Goal: Task Accomplishment & Management: Use online tool/utility

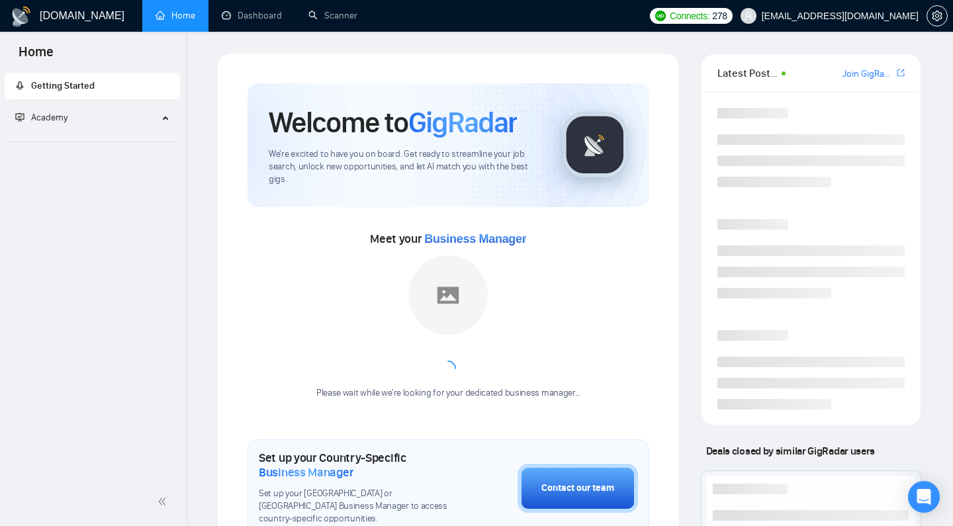
scroll to position [402, 0]
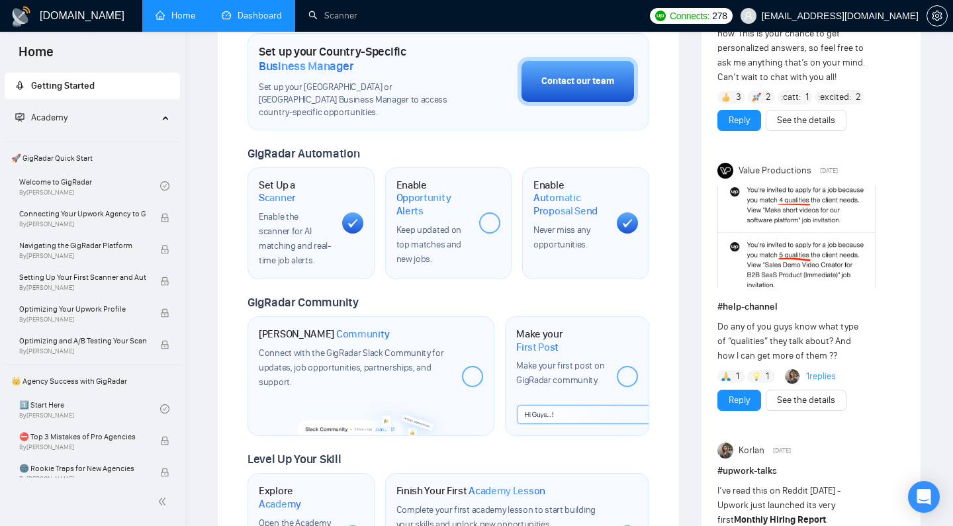
click at [235, 11] on link "Dashboard" at bounding box center [252, 15] width 60 height 11
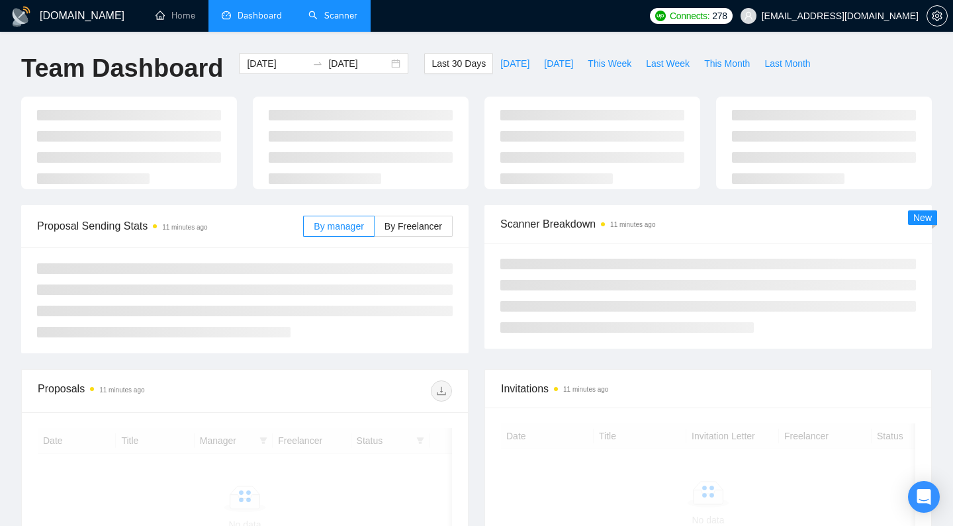
click at [316, 11] on link "Scanner" at bounding box center [333, 15] width 49 height 11
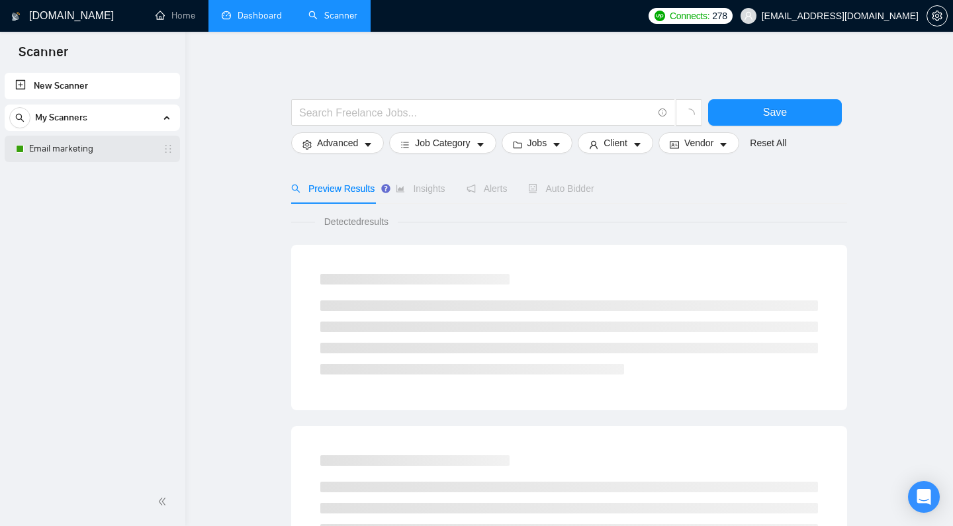
click at [102, 156] on link "Email marketing" at bounding box center [92, 149] width 126 height 26
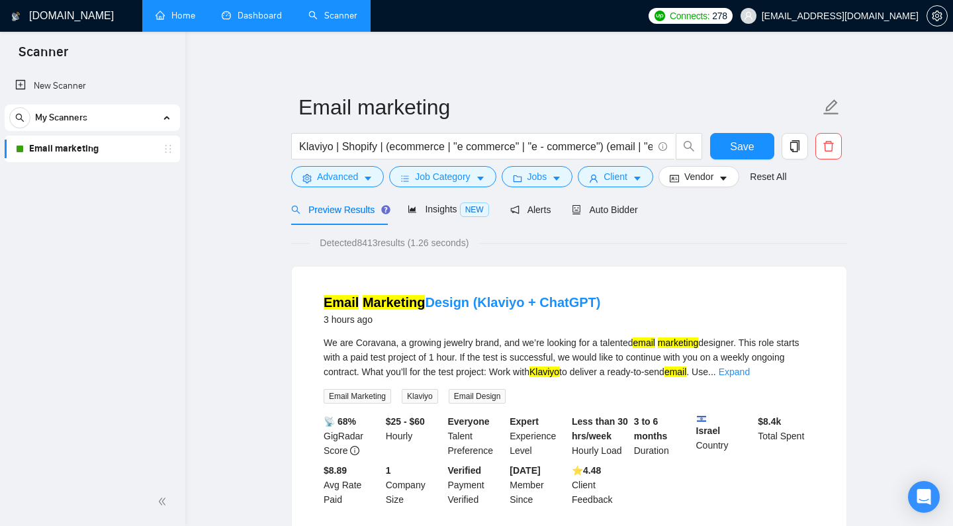
click at [162, 10] on link "Home" at bounding box center [176, 15] width 40 height 11
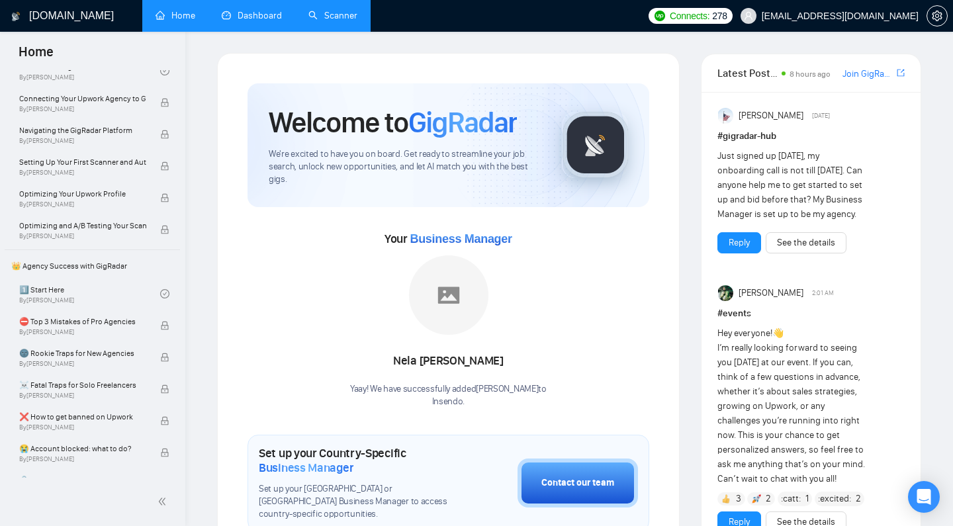
click at [253, 10] on link "Dashboard" at bounding box center [252, 15] width 60 height 11
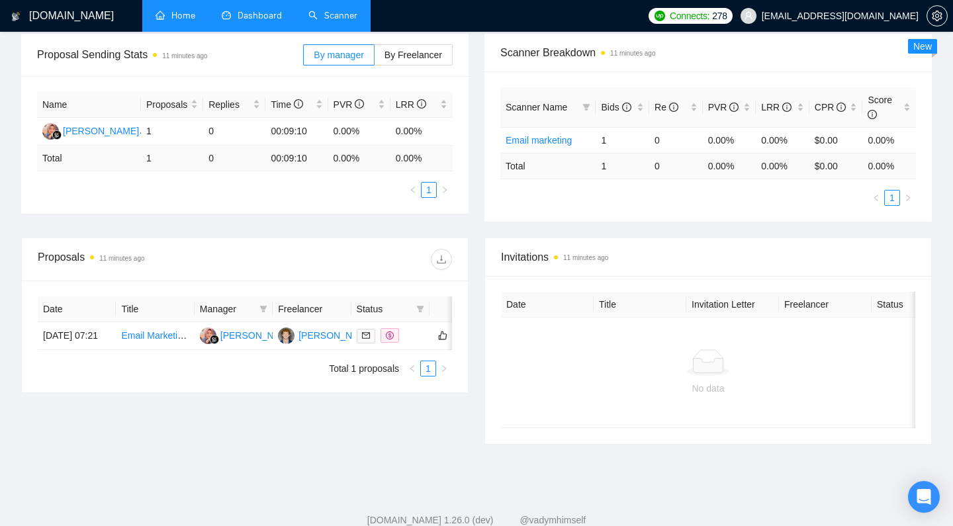
scroll to position [149, 0]
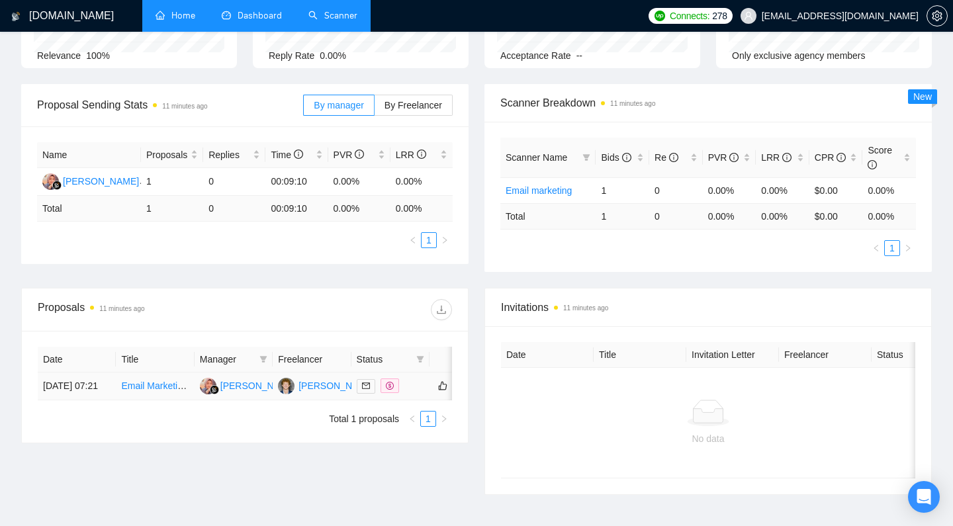
click at [161, 391] on link "Email Marketing Design (Klaviyo + ChatGPT)" at bounding box center [214, 386] width 186 height 11
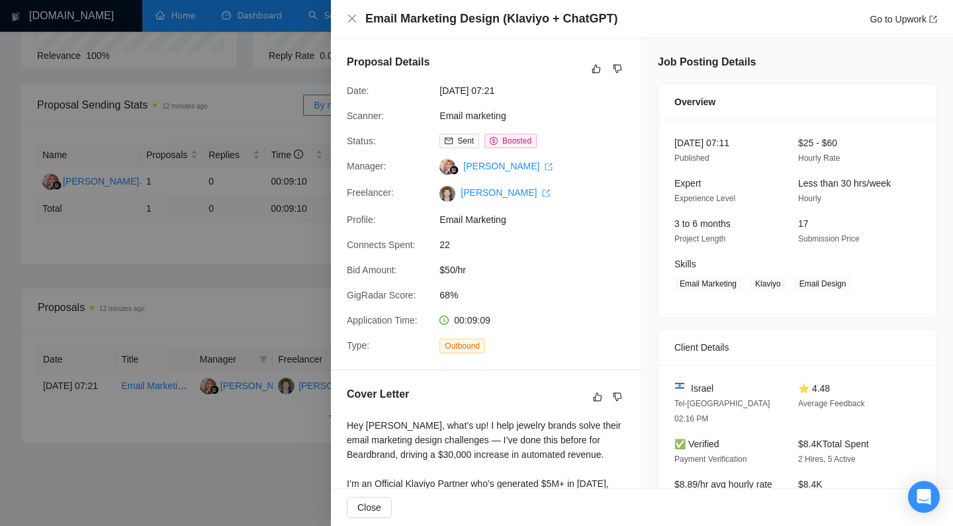
click at [162, 234] on div at bounding box center [476, 263] width 953 height 526
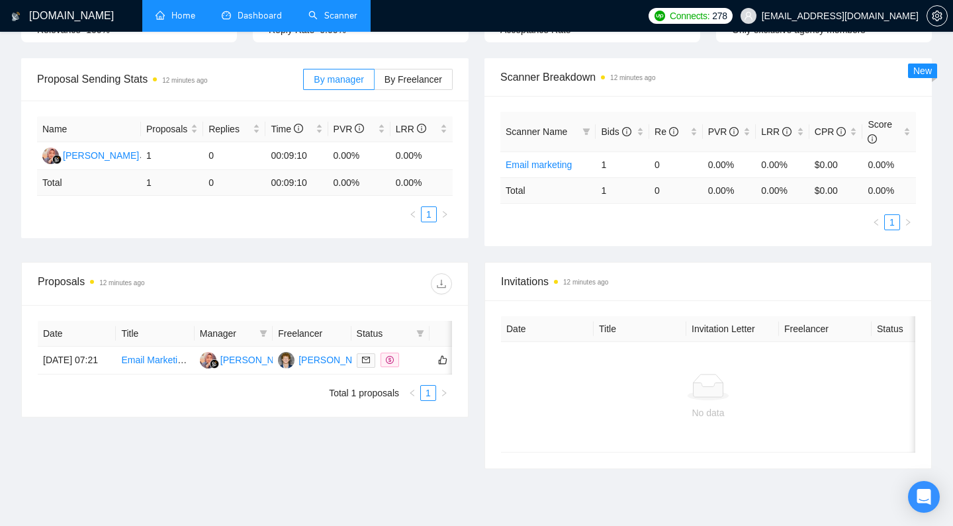
scroll to position [181, 0]
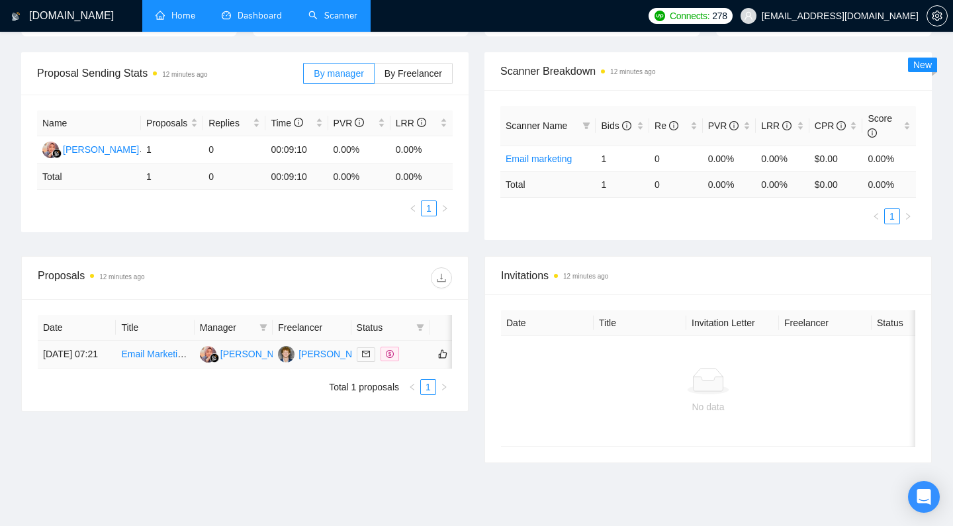
click at [177, 360] on link "Email Marketing Design (Klaviyo + ChatGPT)" at bounding box center [214, 354] width 186 height 11
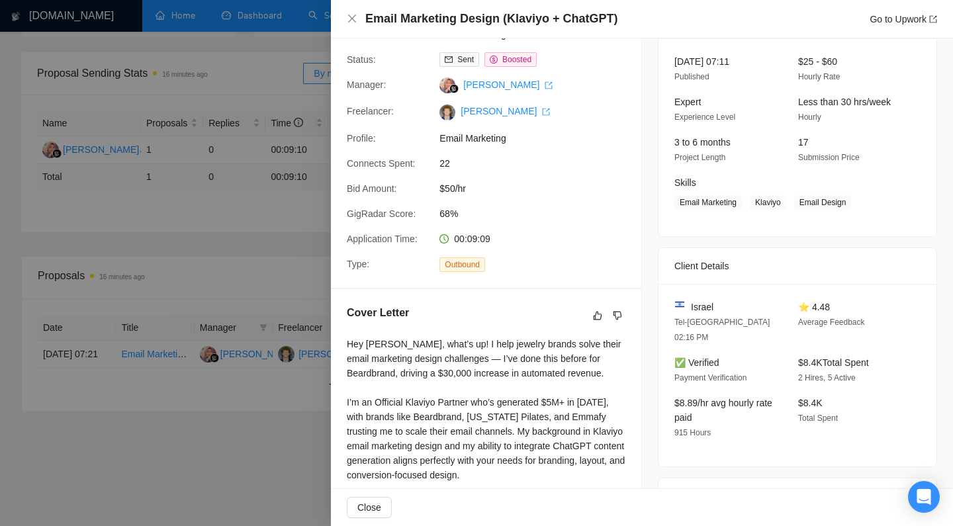
scroll to position [0, 0]
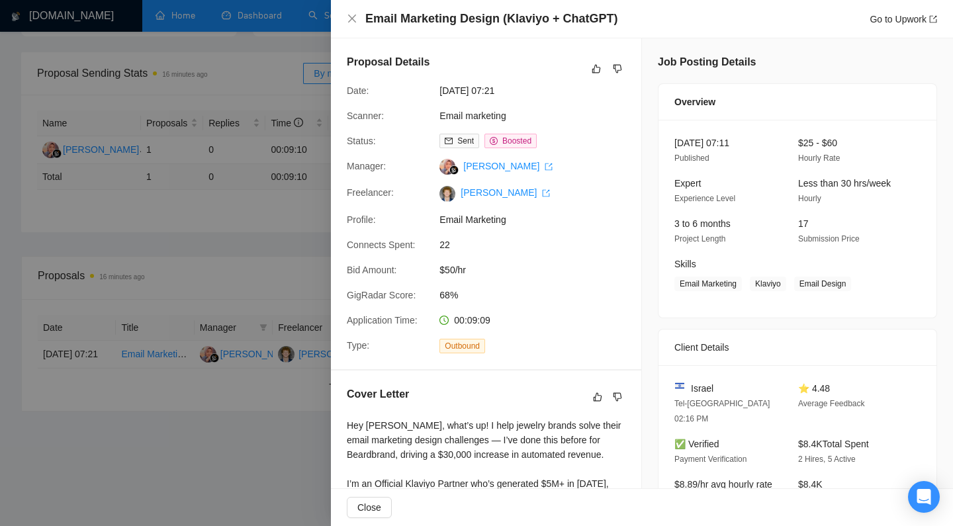
click at [246, 399] on div at bounding box center [476, 263] width 953 height 526
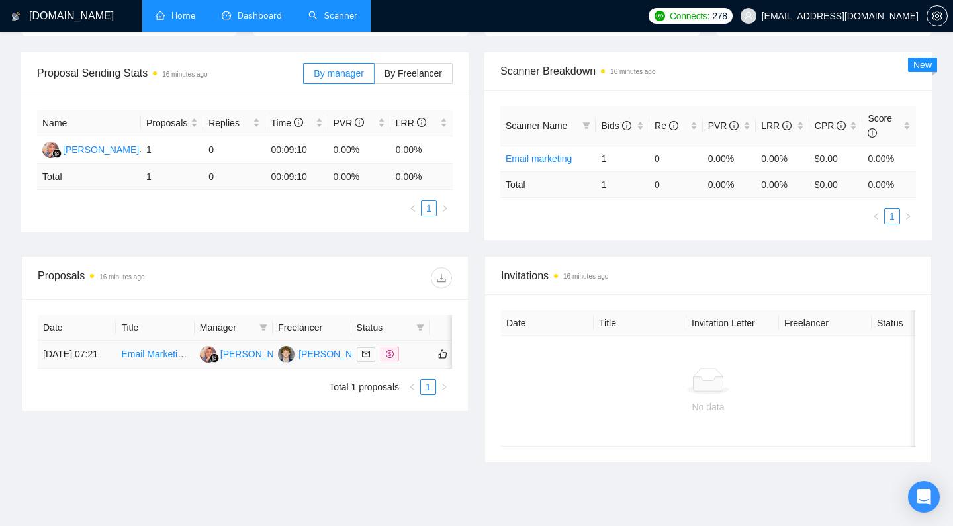
click at [160, 360] on link "Email Marketing Design (Klaviyo + ChatGPT)" at bounding box center [214, 354] width 186 height 11
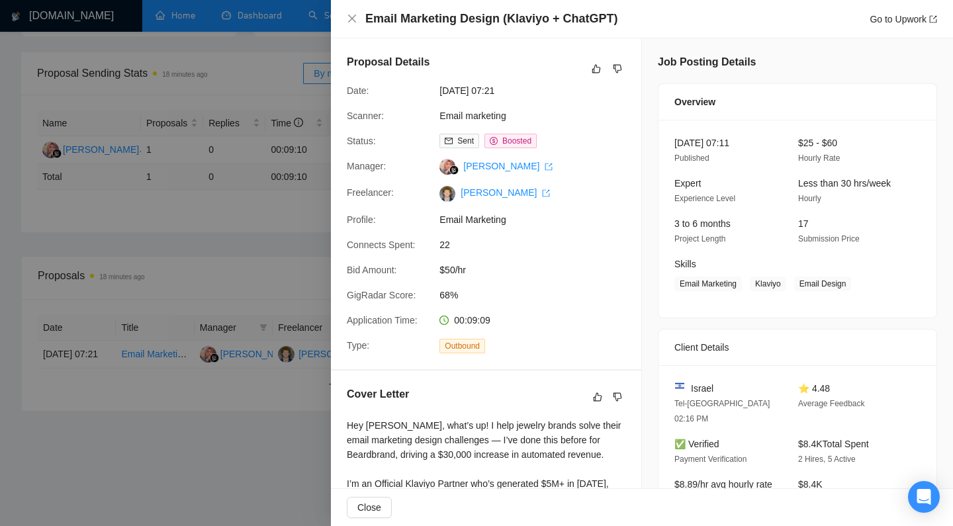
click at [263, 207] on div at bounding box center [476, 263] width 953 height 526
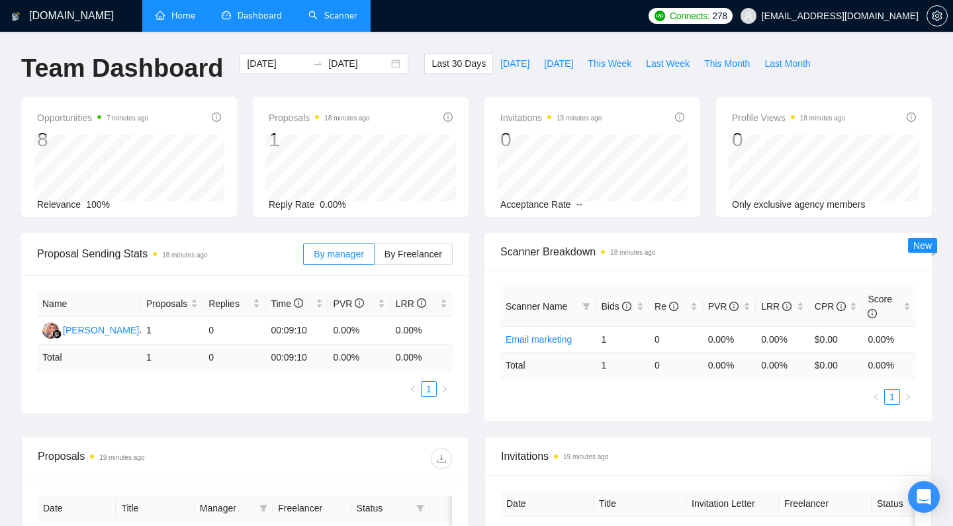
click at [331, 10] on link "Scanner" at bounding box center [333, 15] width 49 height 11
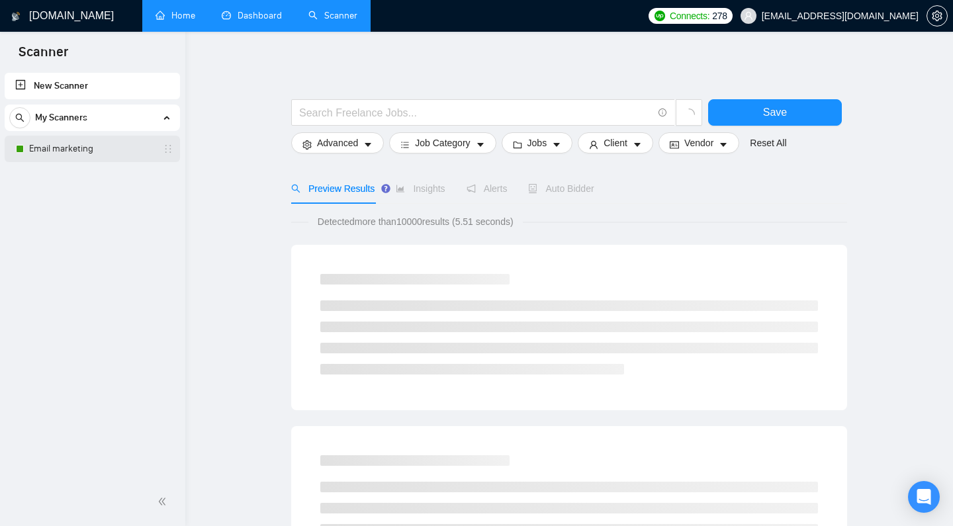
click at [65, 145] on link "Email marketing" at bounding box center [92, 149] width 126 height 26
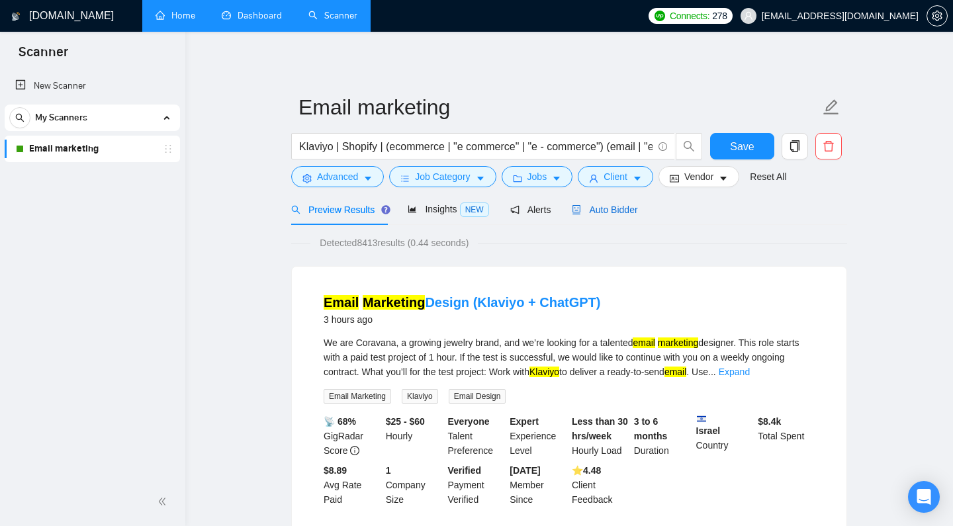
click at [585, 215] on span "Auto Bidder" at bounding box center [605, 210] width 66 height 11
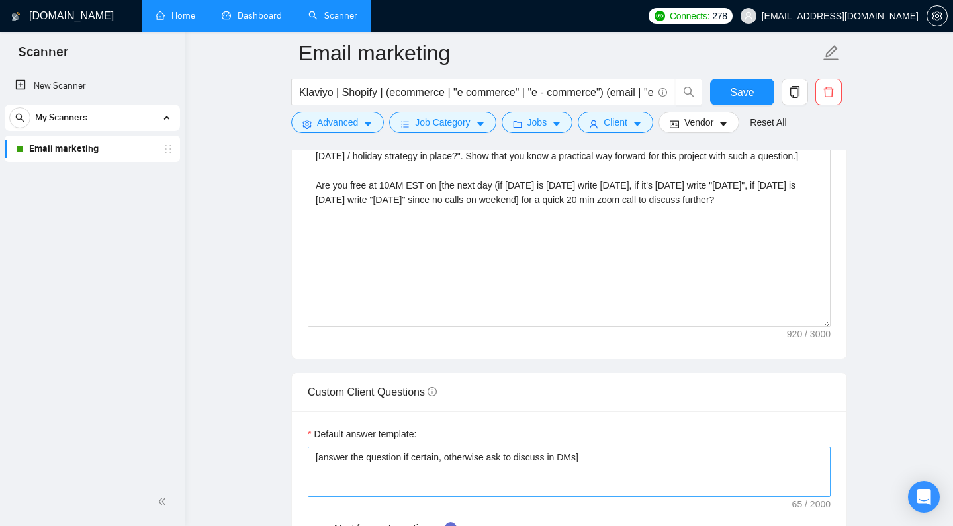
scroll to position [1630, 0]
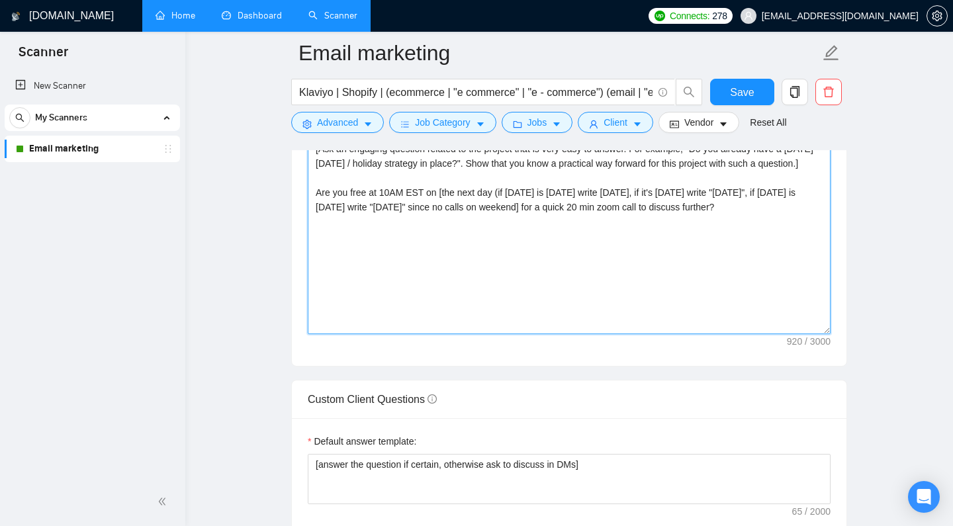
click at [526, 324] on textarea "Hey [mention client name if available], what’s up! I help [type of brand] solve…" at bounding box center [569, 185] width 523 height 298
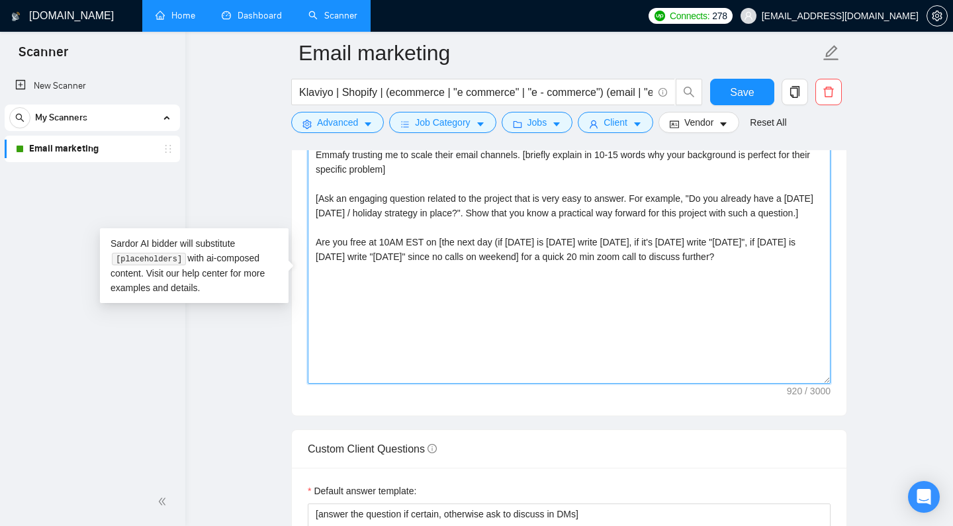
scroll to position [1577, 0]
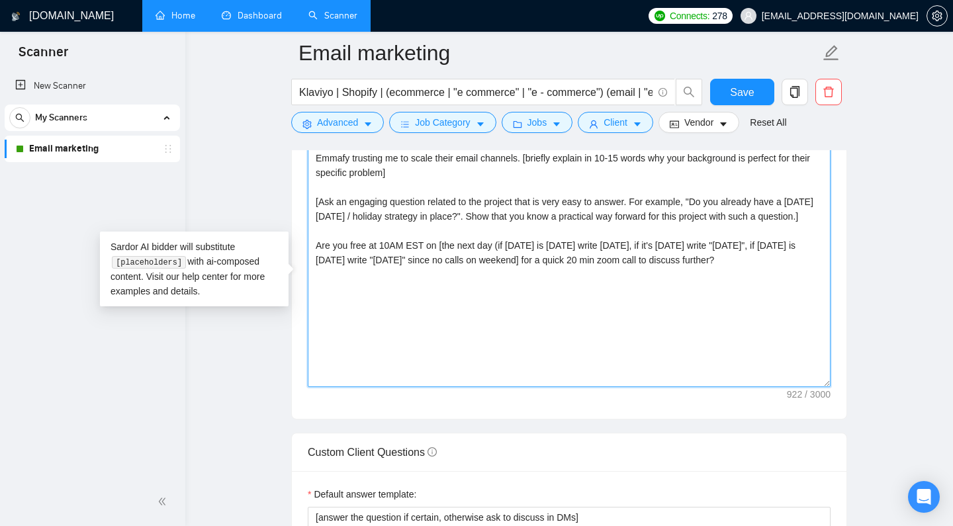
paste textarea "In-depth breakdown of my process: [URL][DOMAIN_NAME] Website: [URL][DOMAIN_NAME]"
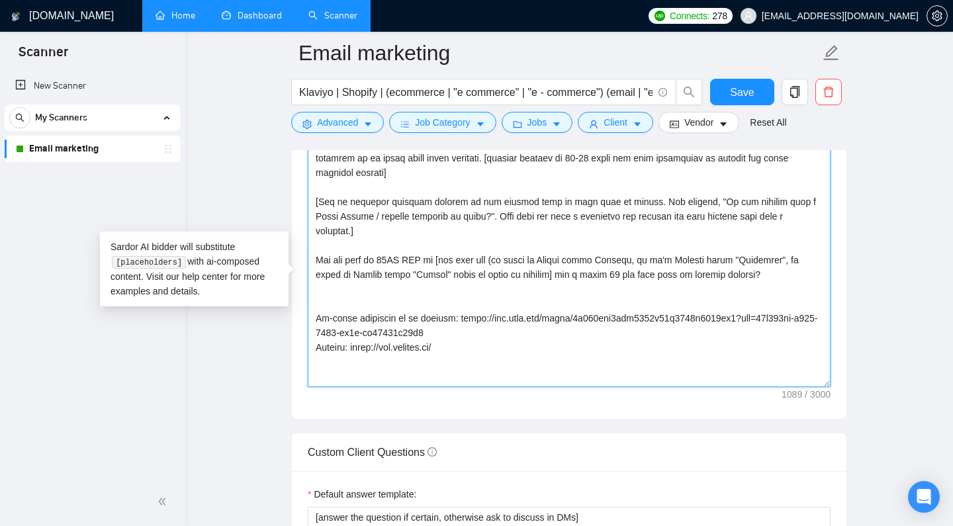
click at [471, 323] on textarea "Cover letter template:" at bounding box center [569, 238] width 523 height 298
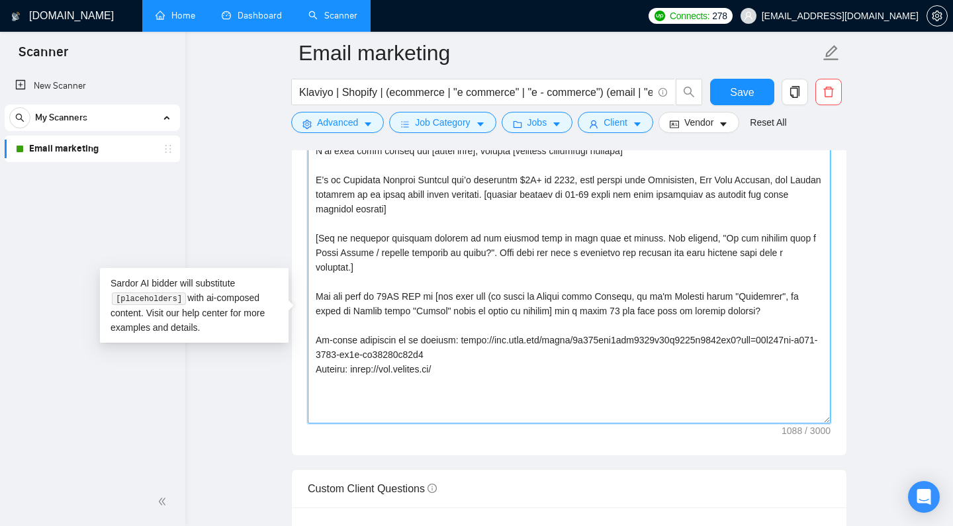
scroll to position [1537, 0]
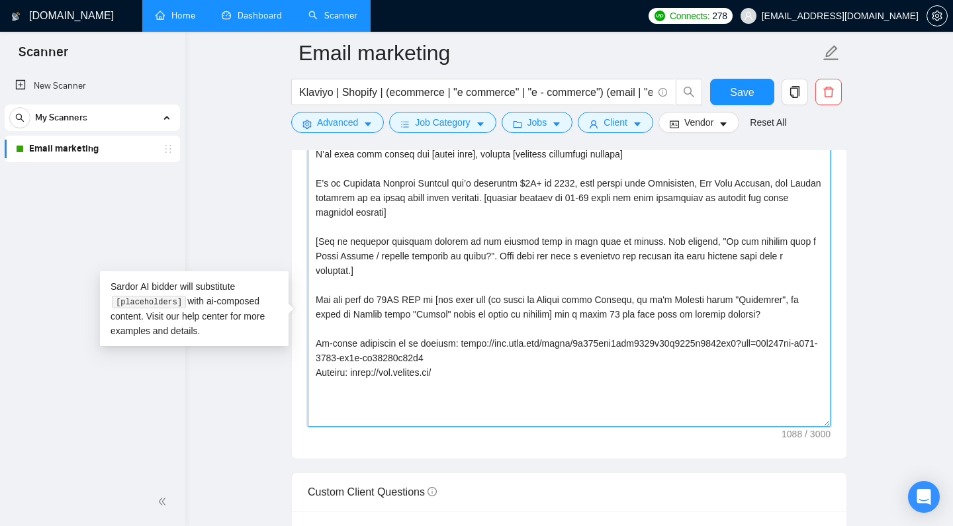
drag, startPoint x: 806, startPoint y: 298, endPoint x: 303, endPoint y: 284, distance: 504.0
click at [308, 284] on textarea "Cover letter template:" at bounding box center [569, 278] width 523 height 298
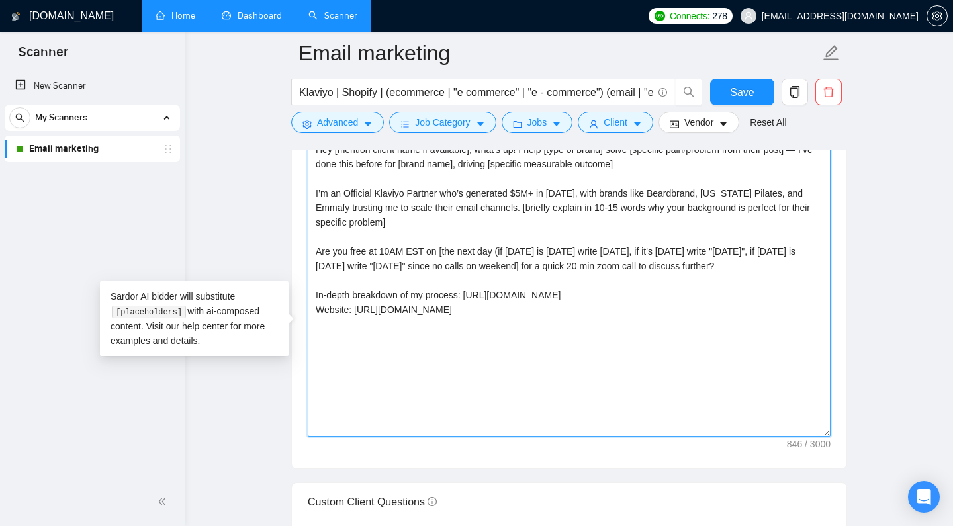
scroll to position [1527, 0]
click at [416, 209] on textarea "Hey [mention client name if available], what’s up! I help [type of brand] solve…" at bounding box center [569, 289] width 523 height 298
click at [657, 205] on textarea "Hey [mention client name if available], what’s up! I help [type of brand] solve…" at bounding box center [569, 289] width 523 height 298
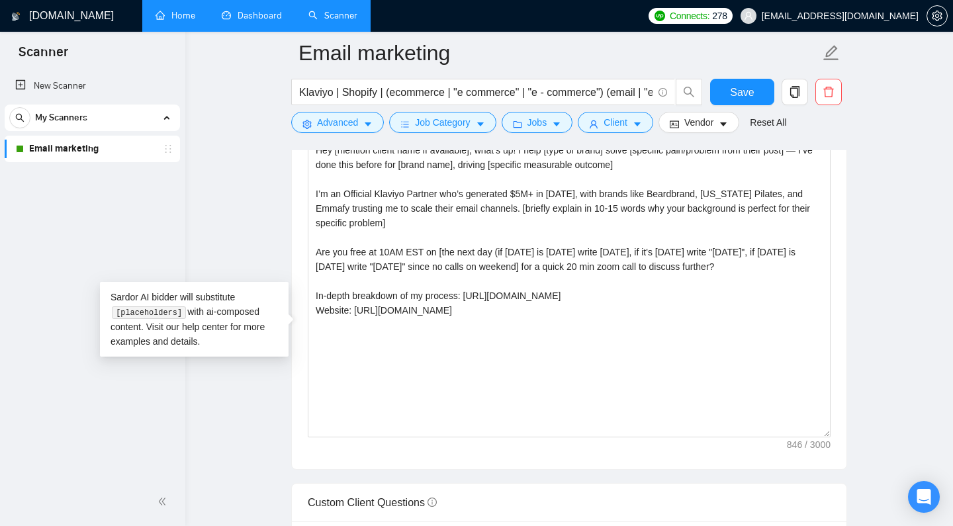
click at [921, 244] on div "[DOMAIN_NAME] Home Dashboard Scanner Connects: 278 [EMAIL_ADDRESS][DOMAIN_NAME]…" at bounding box center [569, 429] width 768 height 3912
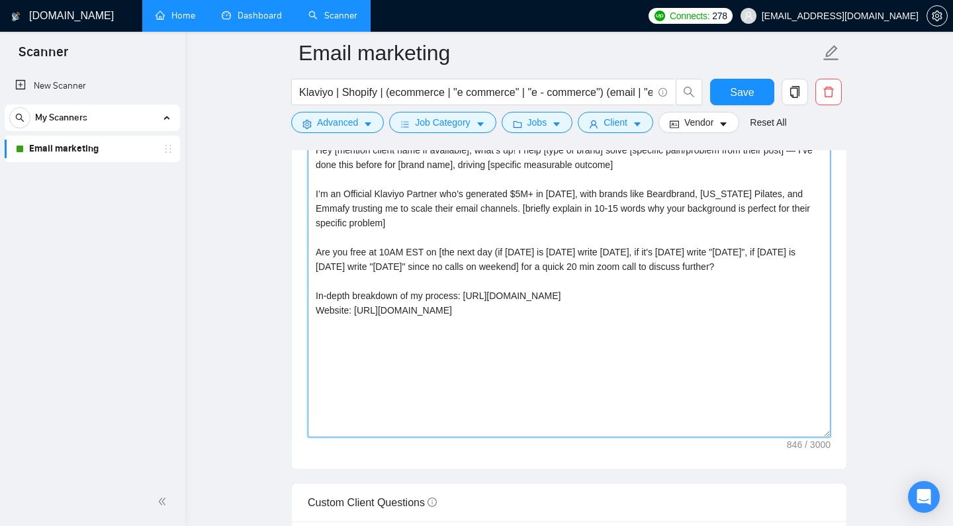
click at [716, 215] on textarea "Hey [mention client name if available], what’s up! I help [type of brand] solve…" at bounding box center [569, 289] width 523 height 298
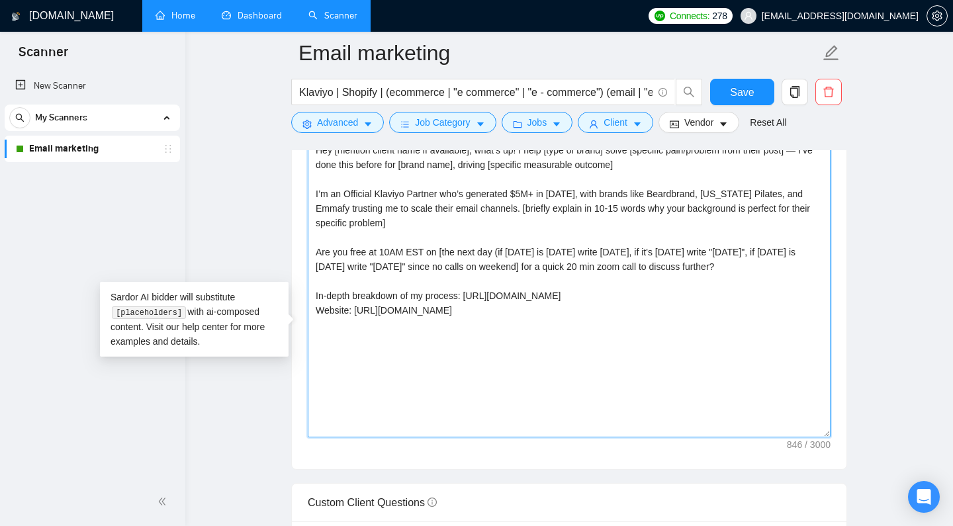
click at [688, 204] on textarea "Hey [mention client name if available], what’s up! I help [type of brand] solve…" at bounding box center [569, 289] width 523 height 298
click at [405, 293] on textarea "Hey [mention client name if available], what’s up! I help [type of brand] solve…" at bounding box center [569, 289] width 523 height 298
click at [386, 292] on textarea "Hey [mention client name if available], what’s up! I help [type of brand] solve…" at bounding box center [569, 289] width 523 height 298
drag, startPoint x: 398, startPoint y: 293, endPoint x: 375, endPoint y: 293, distance: 22.5
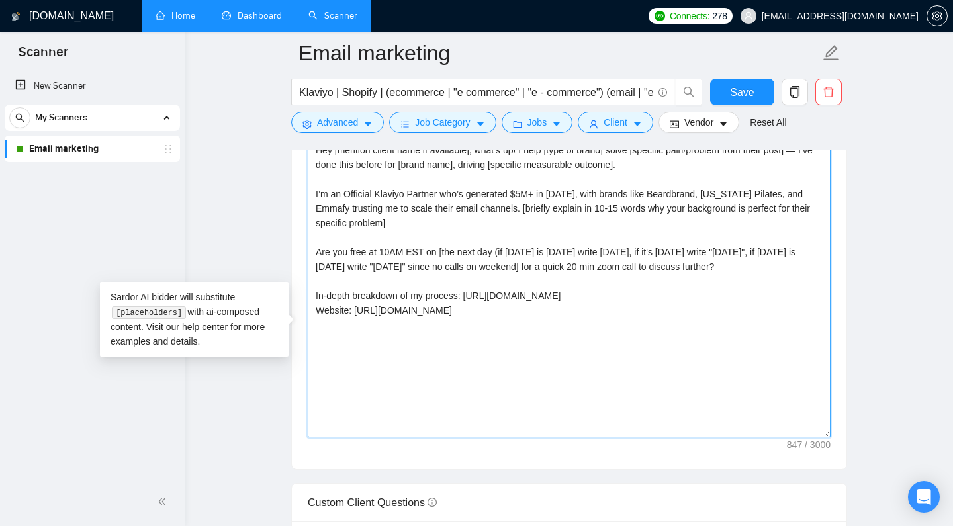
click at [375, 293] on textarea "Hey [mention client name if available], what’s up! I help [type of brand] solve…" at bounding box center [569, 289] width 523 height 298
type textarea "Hey [mention client name if available], what’s up! I help [type of brand] solve…"
click at [574, 403] on textarea "Hey [mention client name if available], what’s up! I help [type of brand] solve…" at bounding box center [569, 289] width 523 height 298
click at [615, 376] on textarea "Hey [mention client name if available], what’s up! I help [type of brand] solve…" at bounding box center [569, 289] width 523 height 298
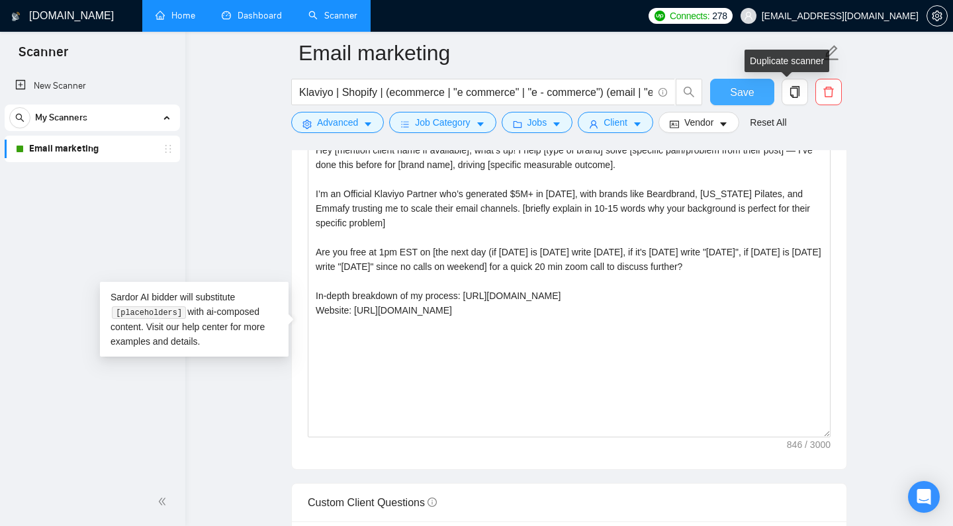
click at [746, 83] on button "Save" at bounding box center [742, 92] width 64 height 26
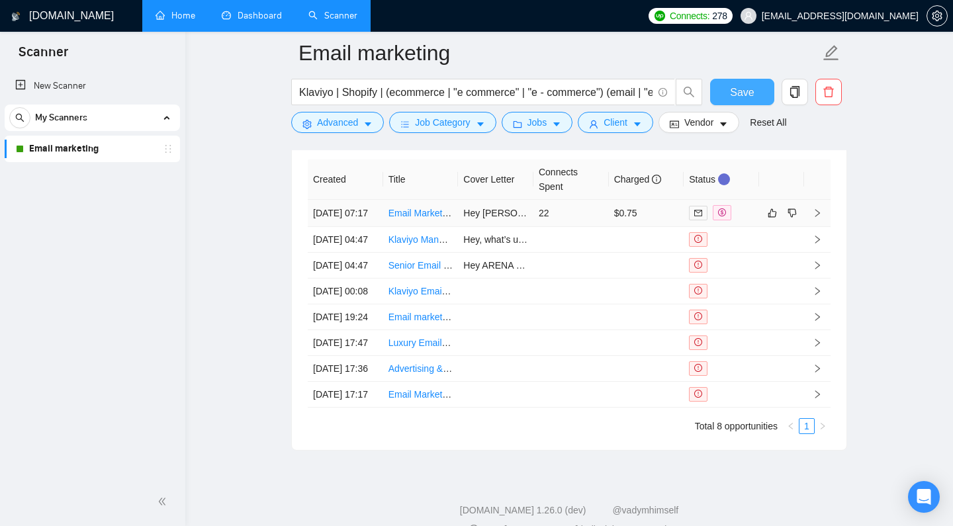
scroll to position [3373, 0]
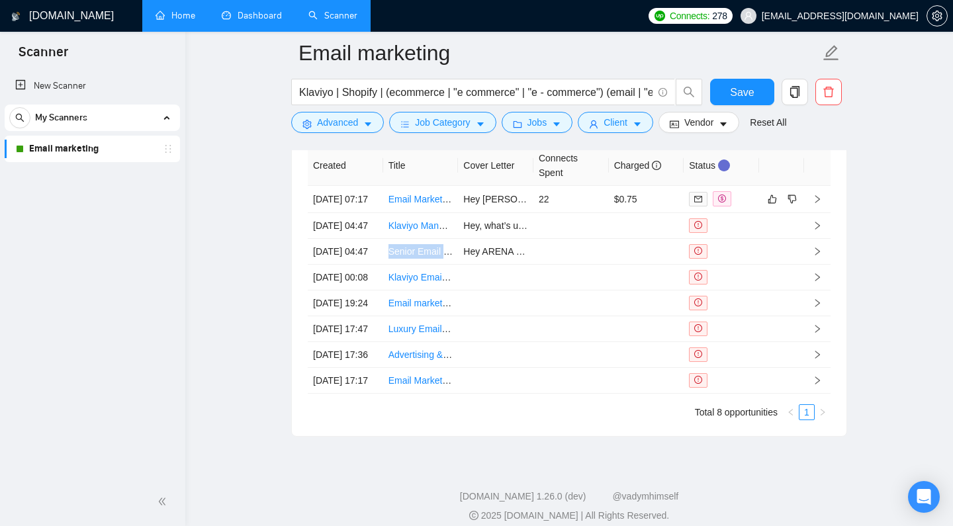
click at [140, 265] on div "New Scanner My Scanners Email marketing" at bounding box center [92, 274] width 185 height 408
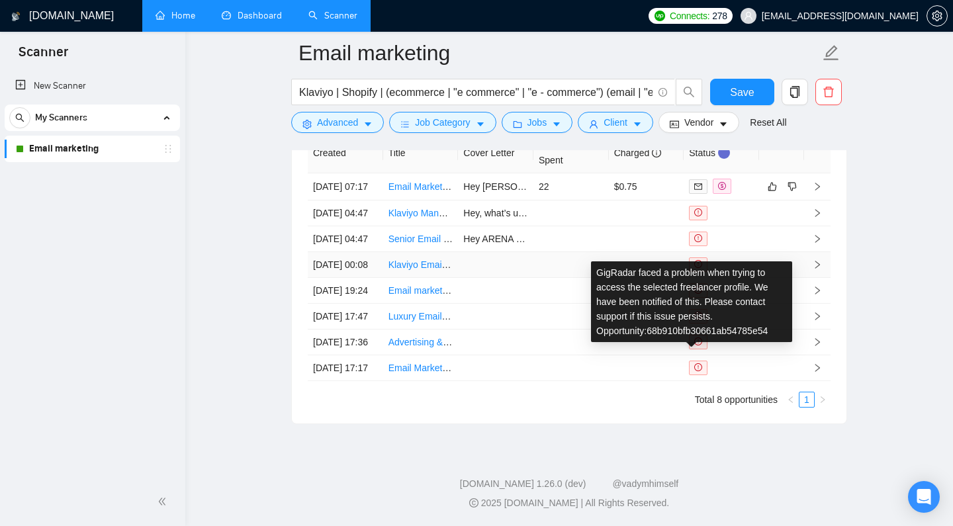
scroll to position [3477, 0]
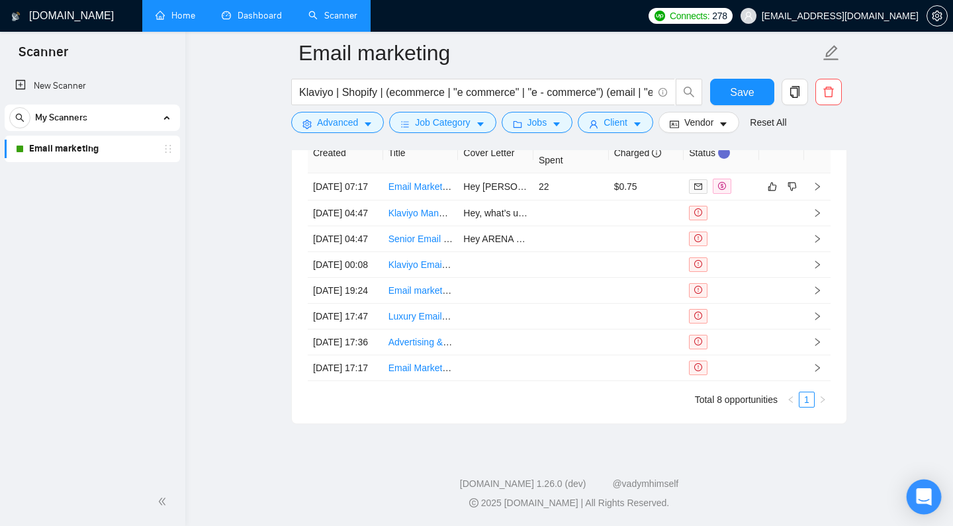
click at [926, 490] on icon "Open Intercom Messenger" at bounding box center [923, 497] width 15 height 17
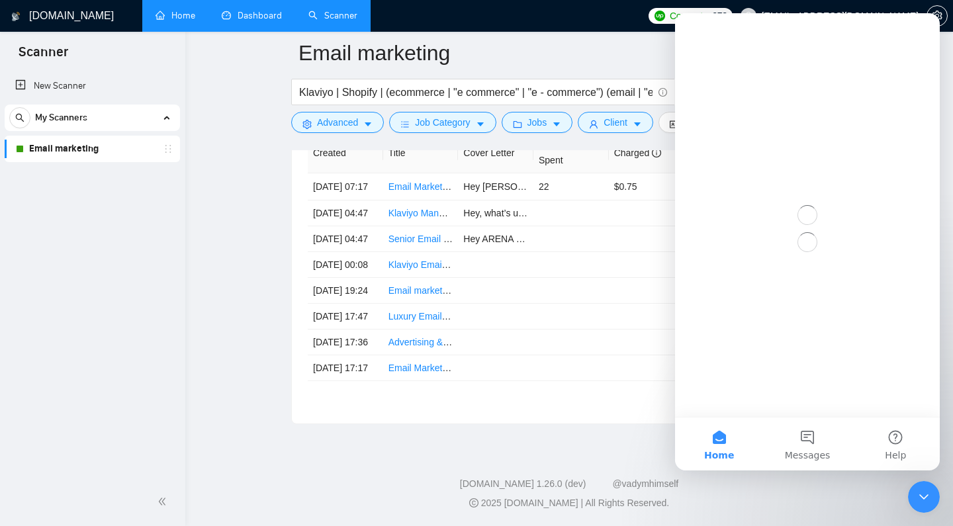
scroll to position [0, 0]
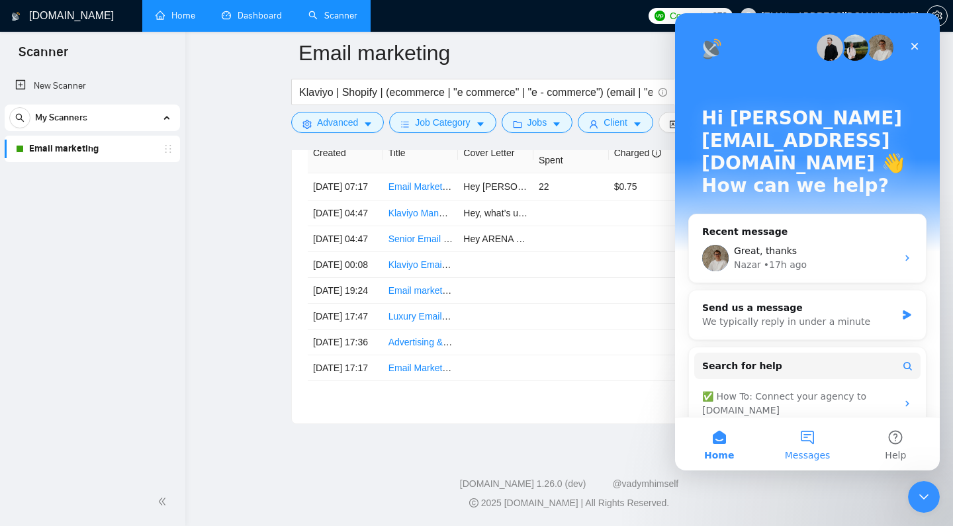
click at [814, 452] on span "Messages" at bounding box center [808, 455] width 46 height 9
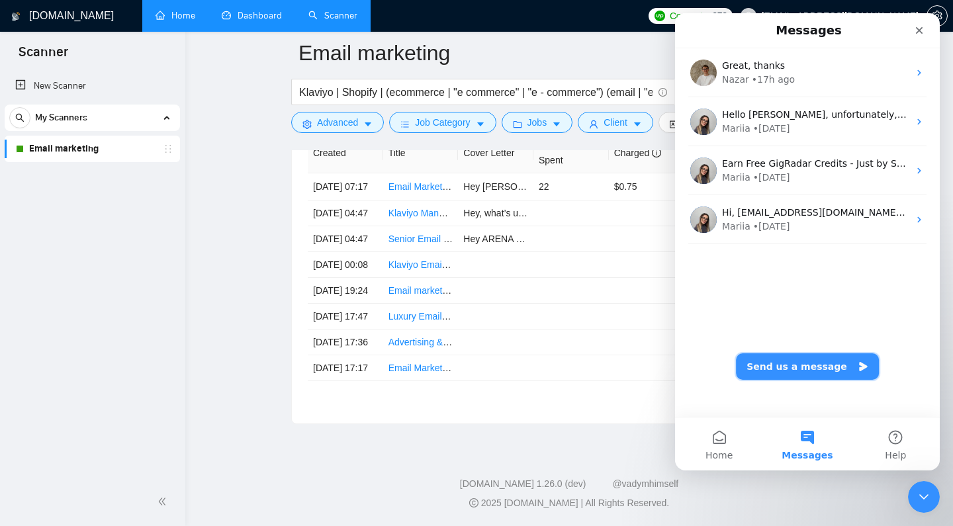
click at [804, 369] on button "Send us a message" at bounding box center [807, 367] width 143 height 26
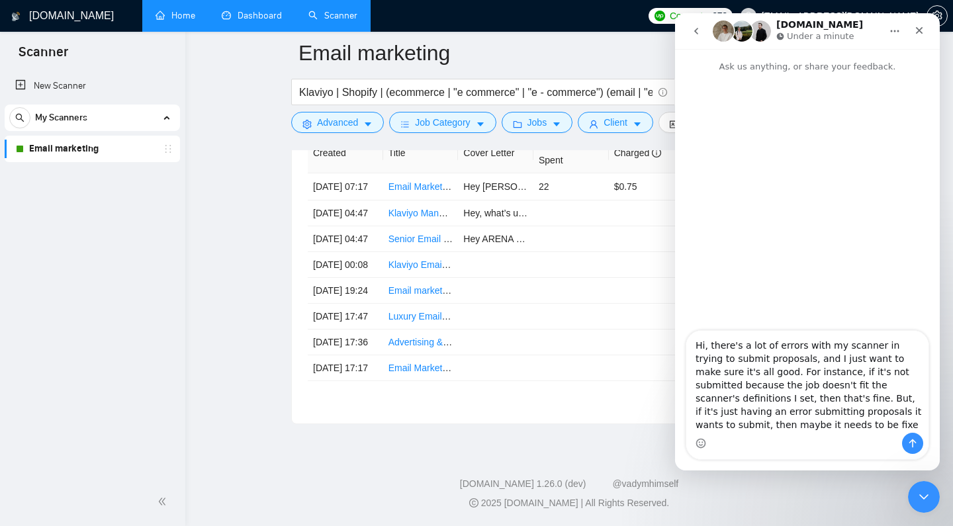
type textarea "Hi, there's a lot of errors with my scanner in trying to submit proposals, and …"
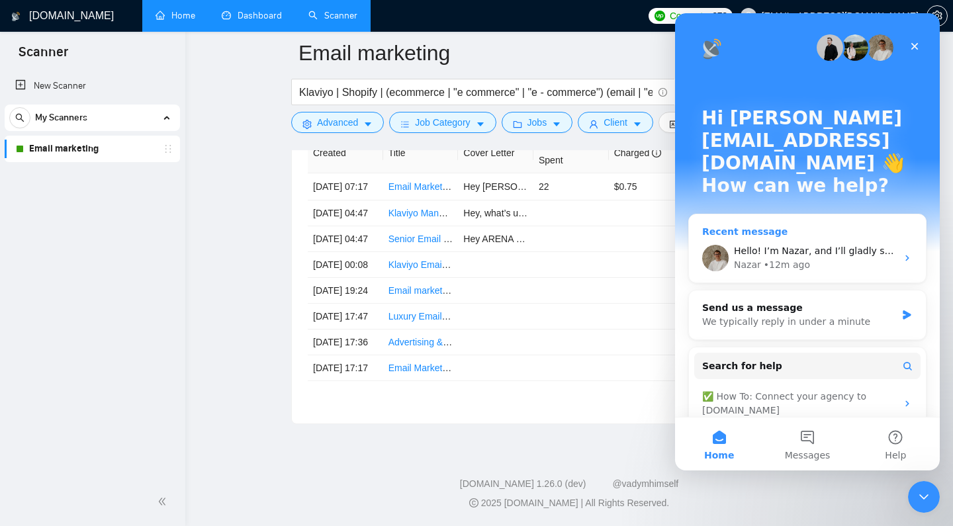
click at [804, 258] on div "• 12m ago" at bounding box center [787, 265] width 46 height 14
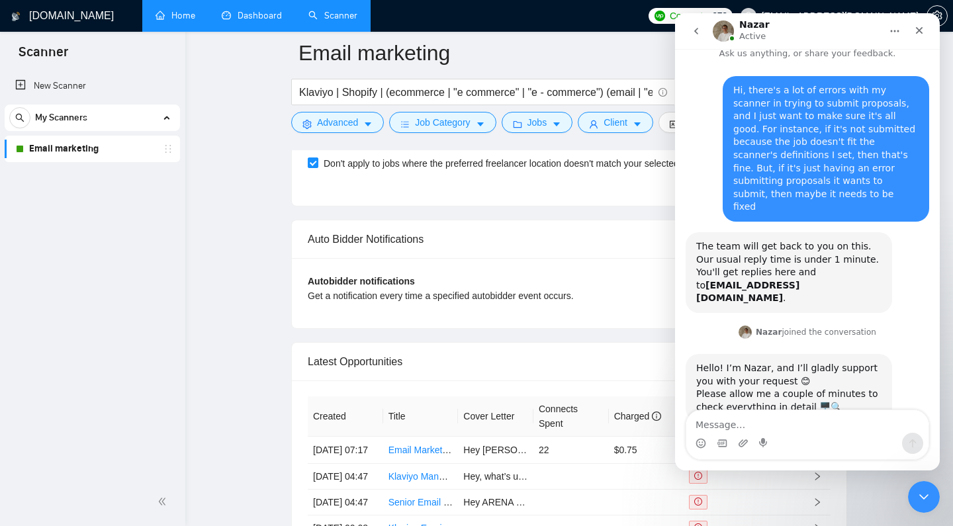
scroll to position [3126, 0]
